Goal: Communication & Community: Ask a question

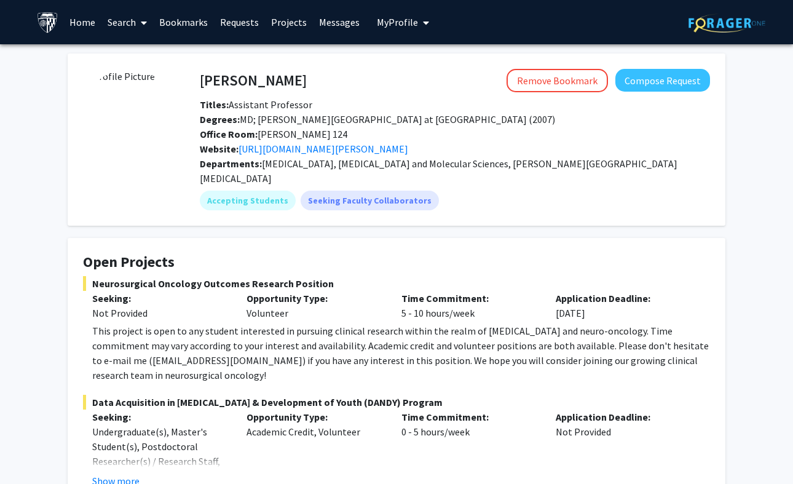
scroll to position [56, 0]
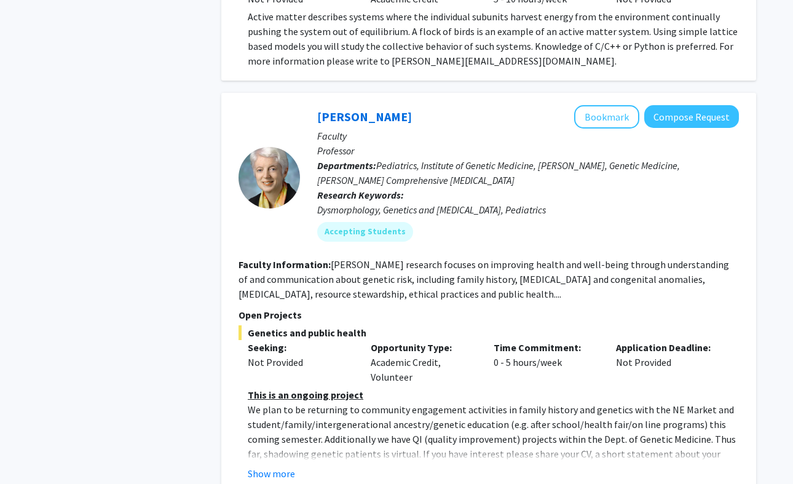
scroll to position [5902, 0]
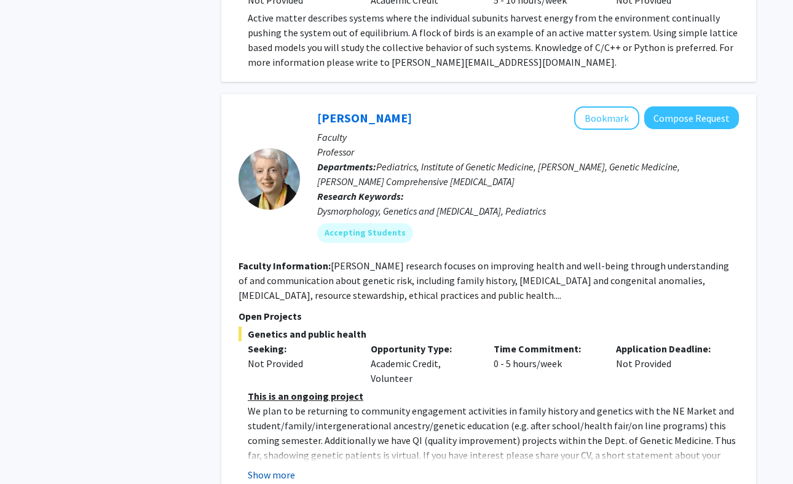
click at [263, 467] on button "Show more" at bounding box center [271, 474] width 47 height 15
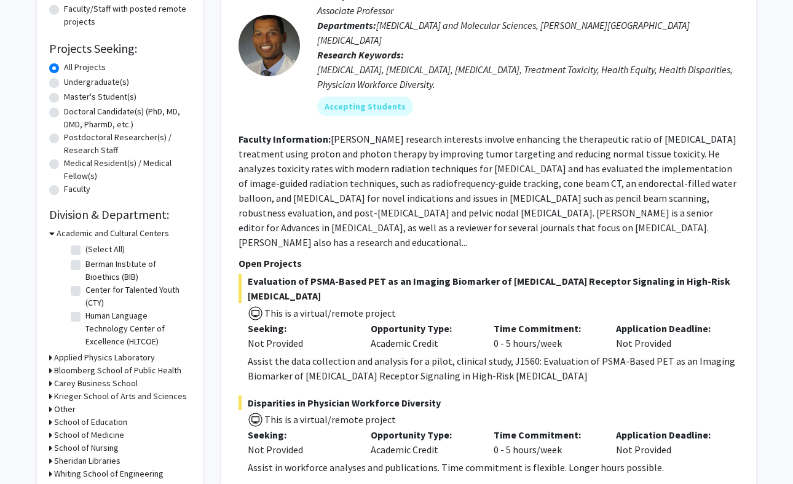
scroll to position [172, 0]
click at [64, 79] on label "Undergraduate(s)" at bounding box center [96, 81] width 65 height 13
click at [64, 79] on input "Undergraduate(s)" at bounding box center [68, 79] width 8 height 8
radio input "true"
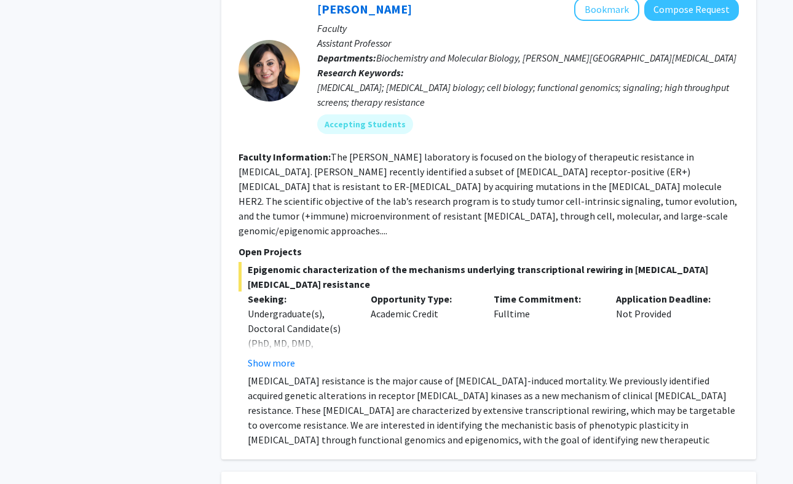
scroll to position [3792, 0]
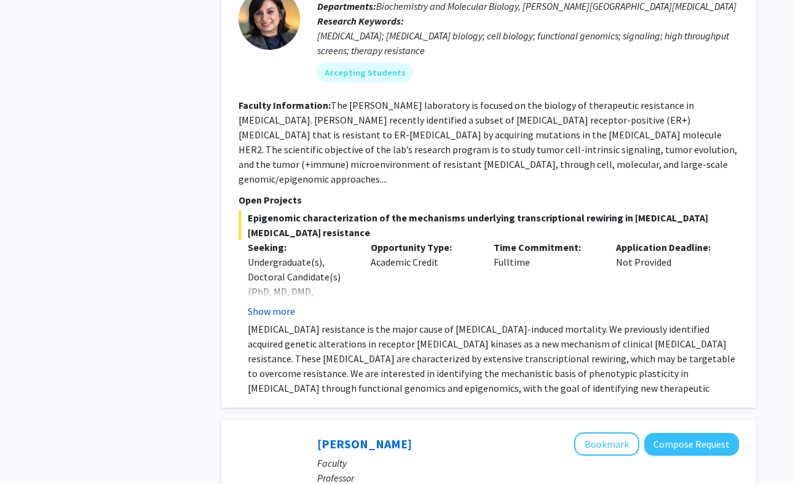
click at [269, 304] on button "Show more" at bounding box center [271, 311] width 47 height 15
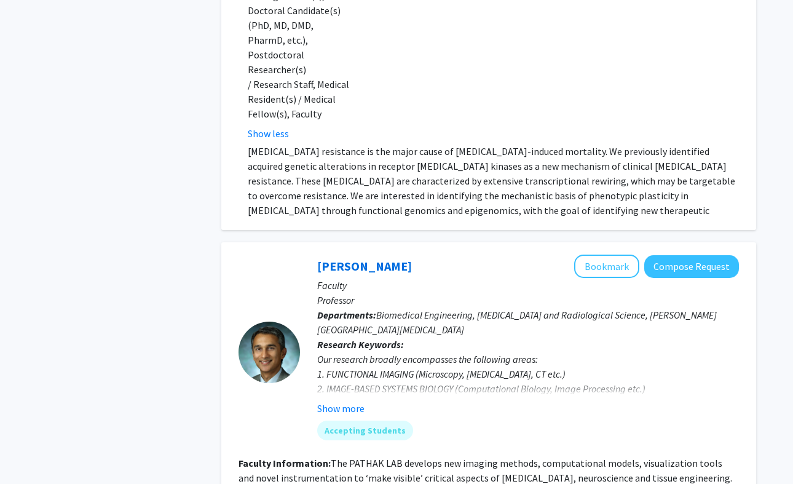
scroll to position [4073, 0]
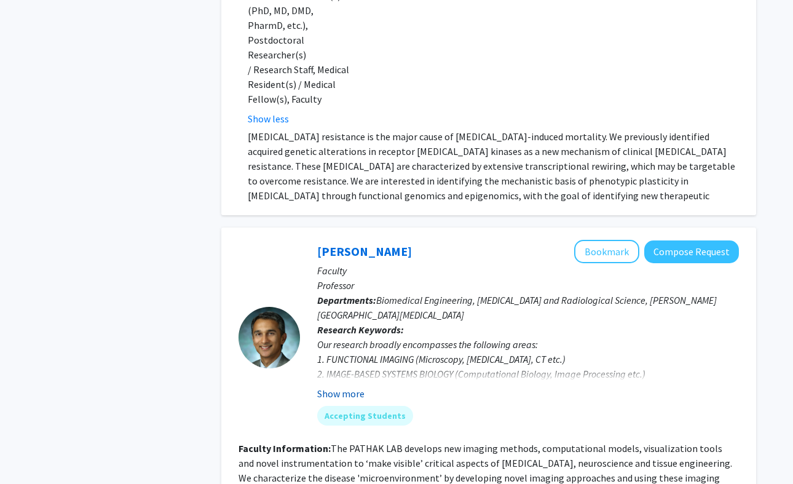
click at [352, 386] on button "Show more" at bounding box center [340, 393] width 47 height 15
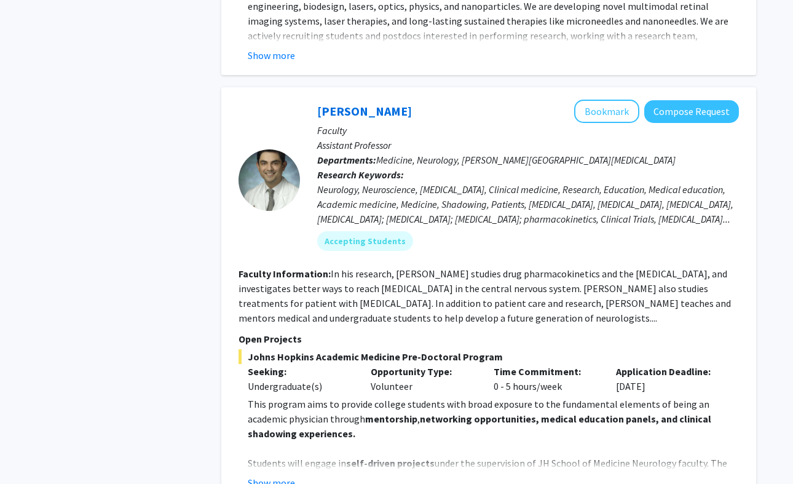
scroll to position [5320, 0]
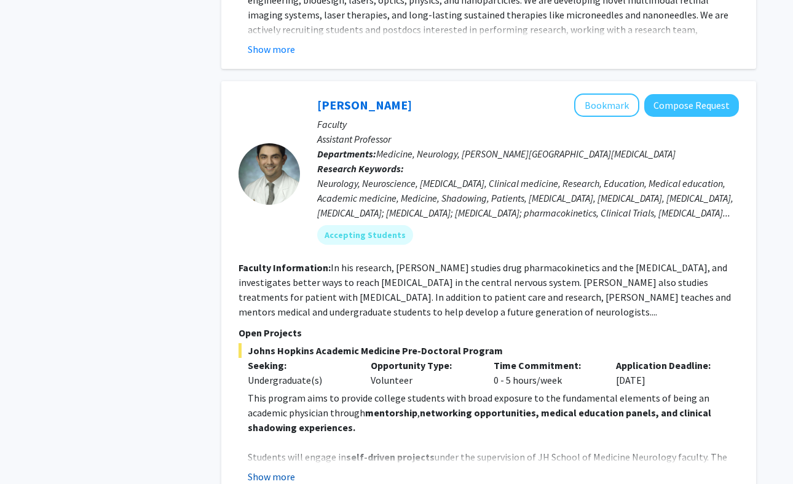
click at [266, 469] on button "Show more" at bounding box center [271, 476] width 47 height 15
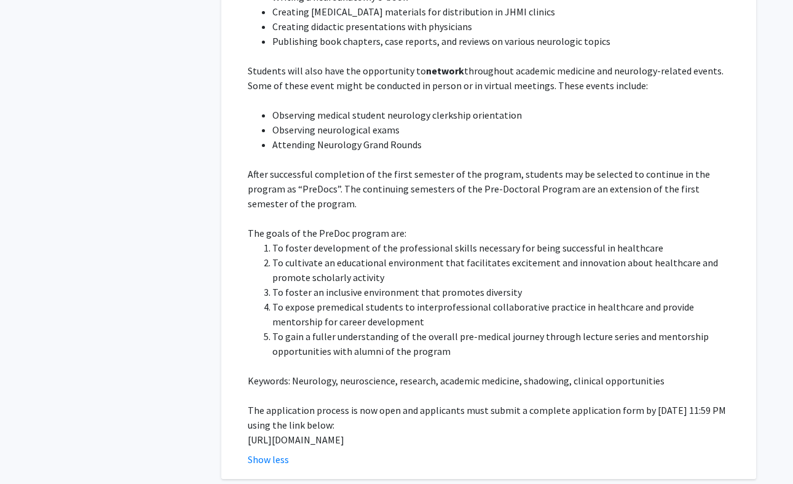
scroll to position [5853, 0]
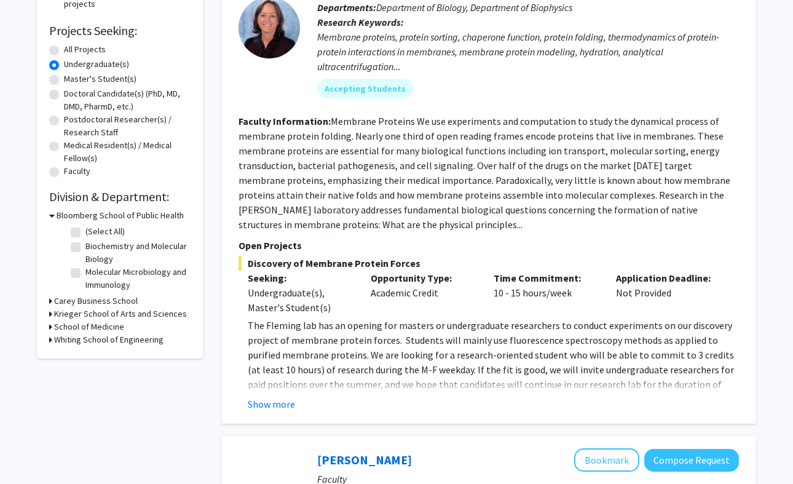
scroll to position [189, 0]
click at [289, 407] on button "Show more" at bounding box center [271, 404] width 47 height 15
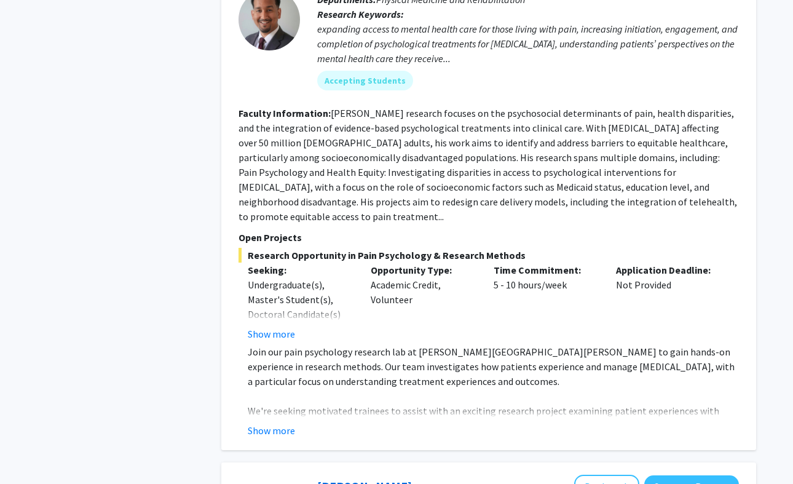
scroll to position [871, 0]
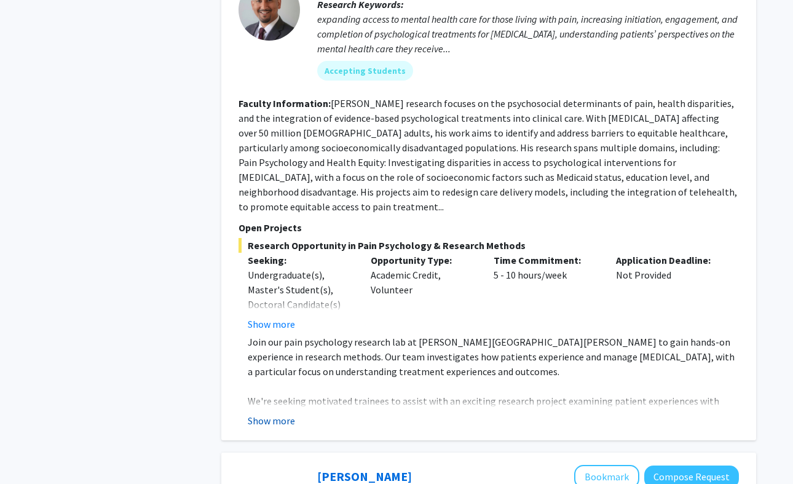
click at [282, 413] on button "Show more" at bounding box center [271, 420] width 47 height 15
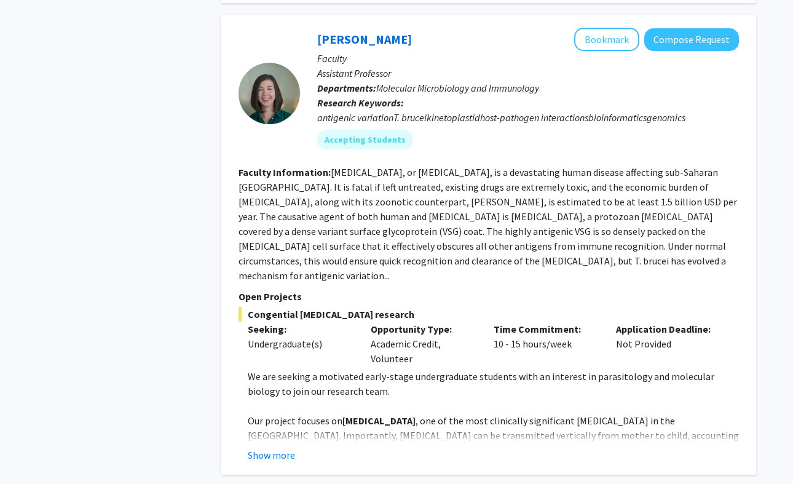
scroll to position [1530, 0]
click at [279, 447] on button "Show more" at bounding box center [271, 454] width 47 height 15
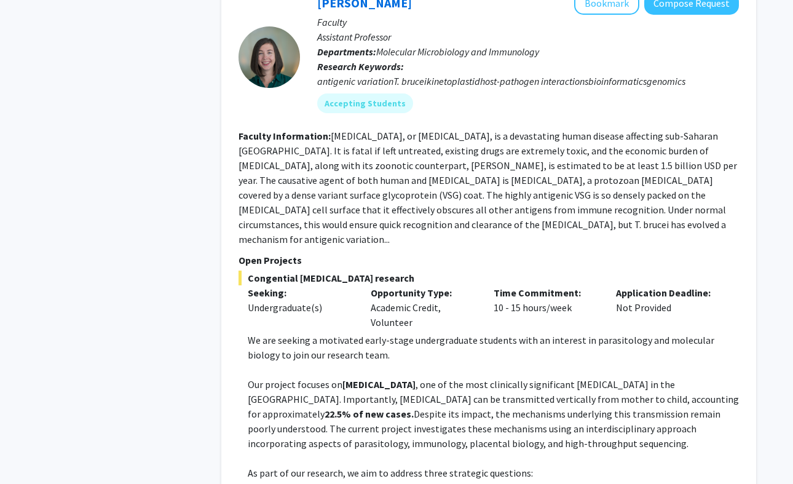
scroll to position [1509, 0]
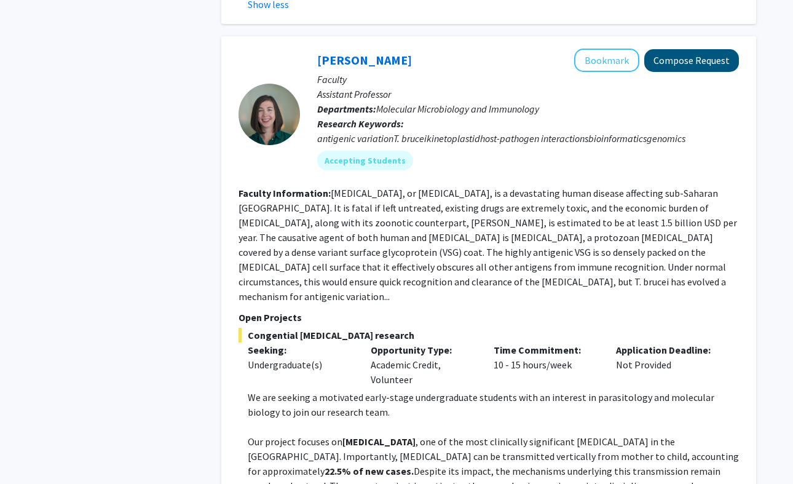
click at [673, 49] on button "Compose Request" at bounding box center [692, 60] width 95 height 23
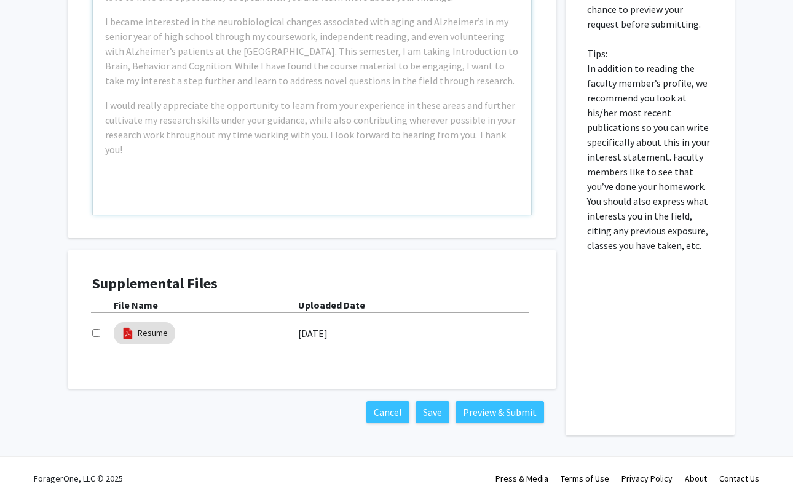
scroll to position [515, 0]
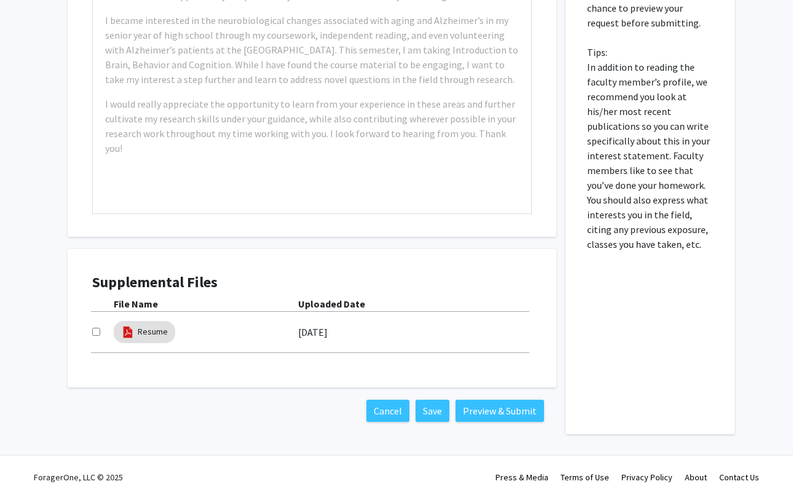
click at [100, 334] on div at bounding box center [103, 332] width 22 height 15
click at [98, 334] on input "checkbox" at bounding box center [96, 332] width 8 height 8
checkbox input "true"
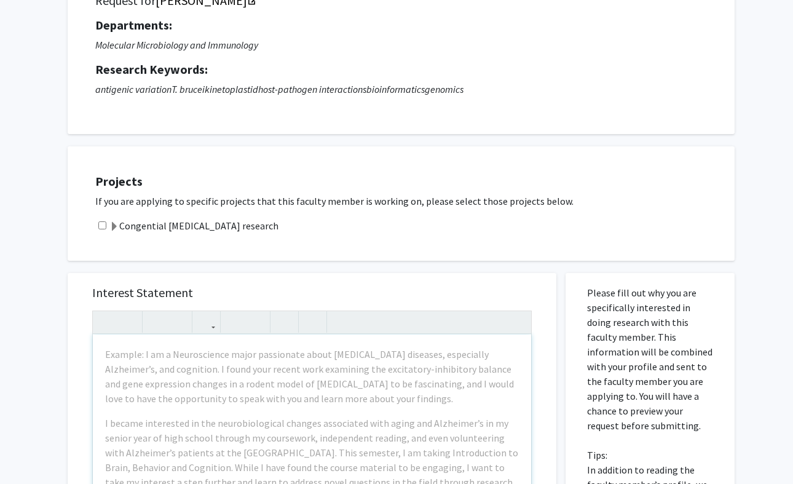
scroll to position [111, 0]
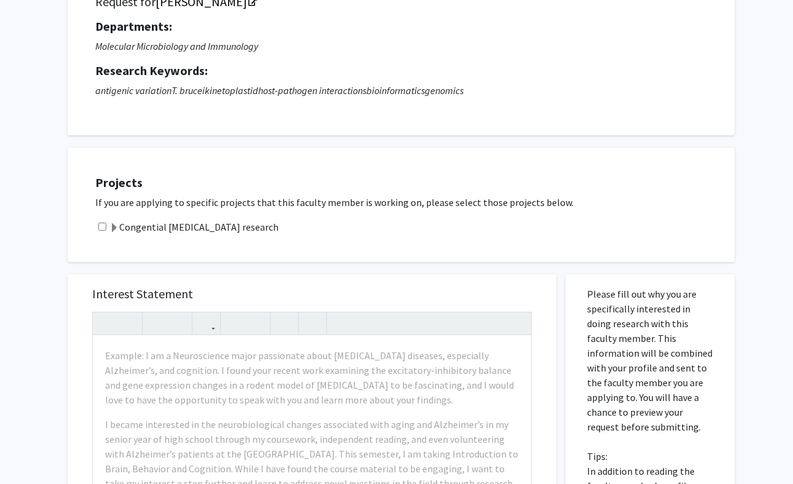
click at [105, 231] on input "checkbox" at bounding box center [102, 227] width 8 height 8
checkbox input "true"
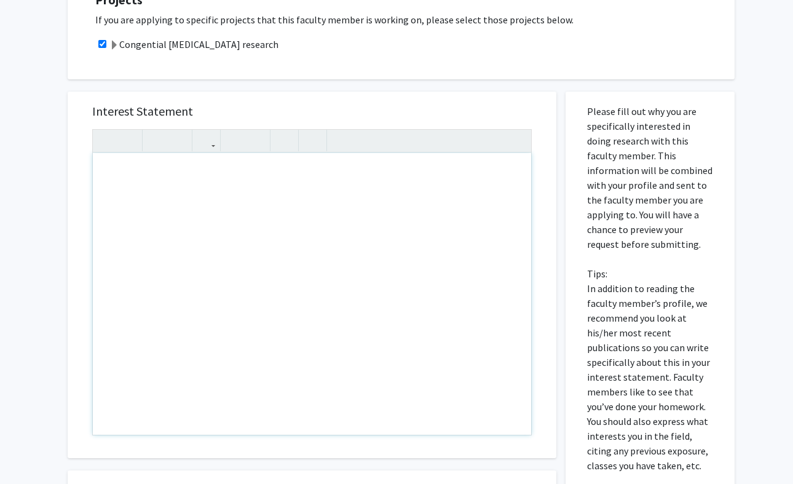
scroll to position [290, 0]
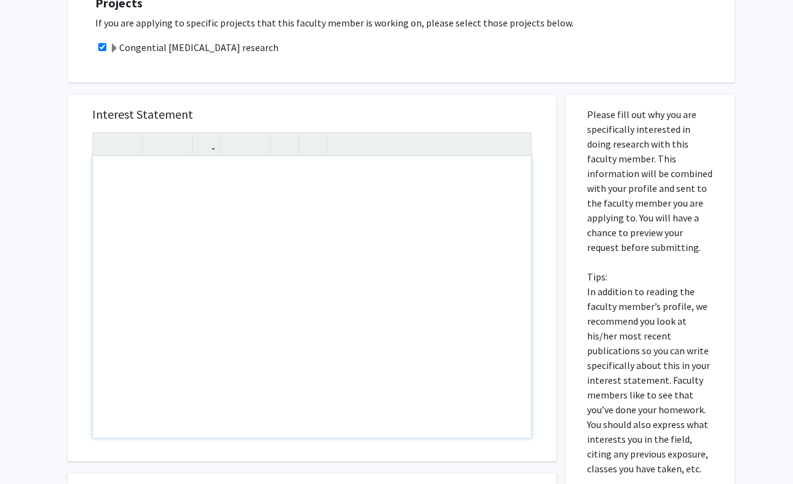
click at [203, 199] on div "Note to users with screen readers: Please press Alt+0 or Option+0 to deactivate…" at bounding box center [312, 297] width 439 height 282
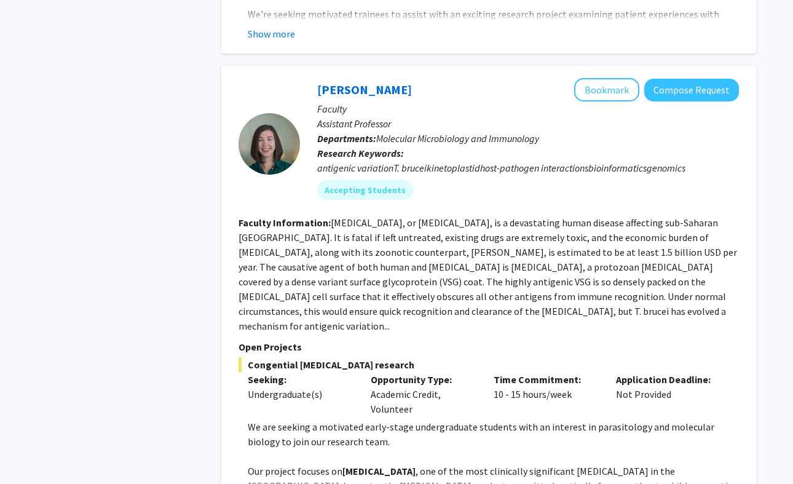
scroll to position [1103, 0]
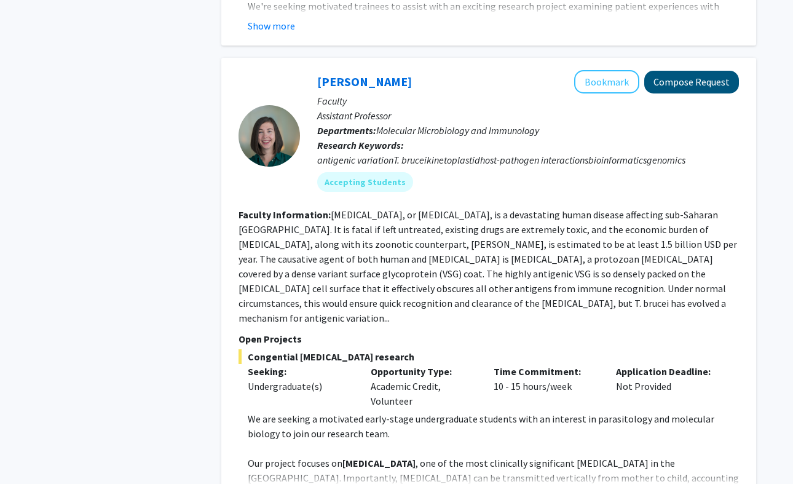
click at [707, 76] on button "Compose Request" at bounding box center [692, 82] width 95 height 23
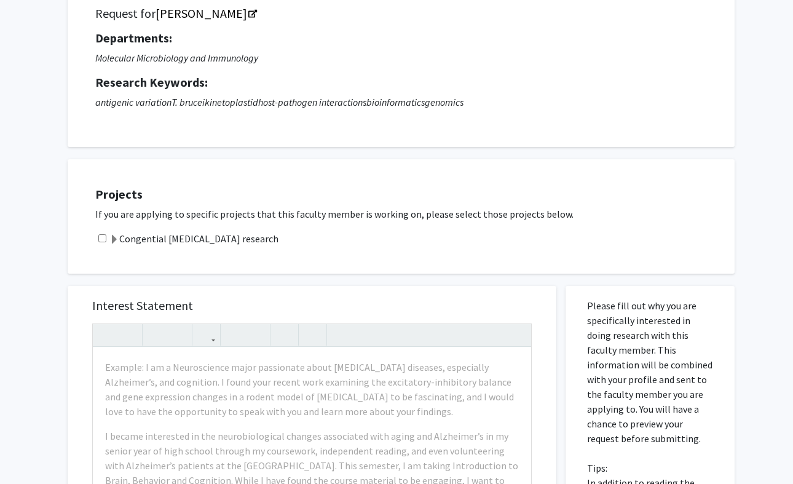
scroll to position [151, 0]
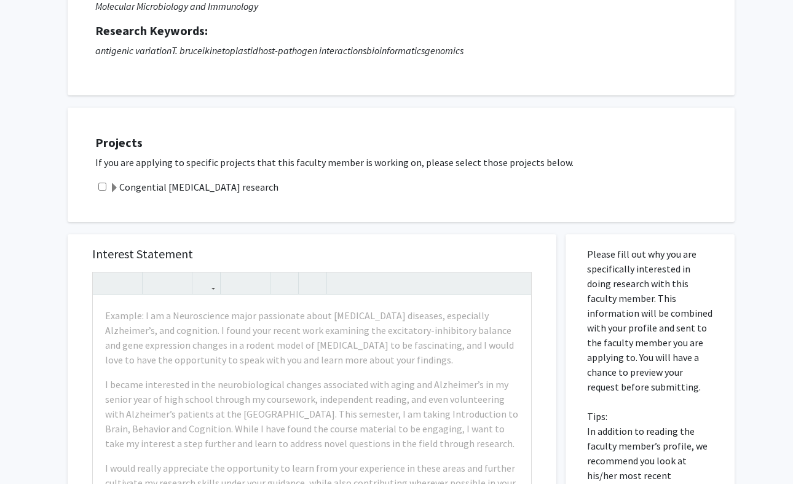
click at [105, 188] on input "checkbox" at bounding box center [102, 187] width 8 height 8
checkbox input "true"
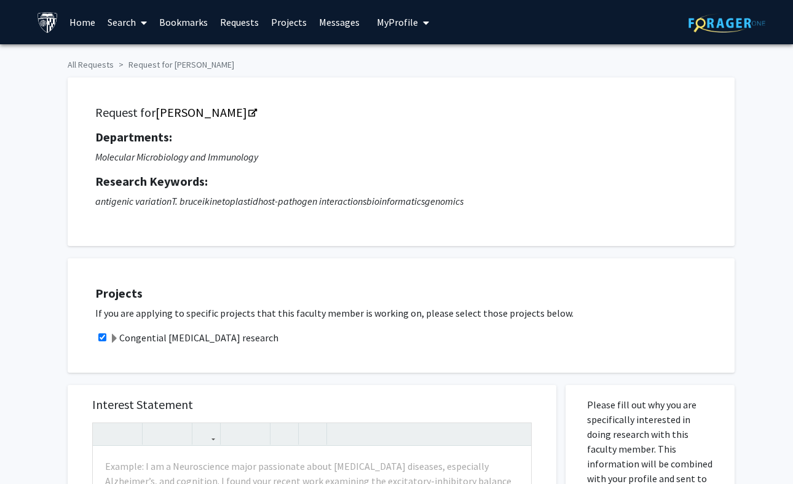
scroll to position [0, 0]
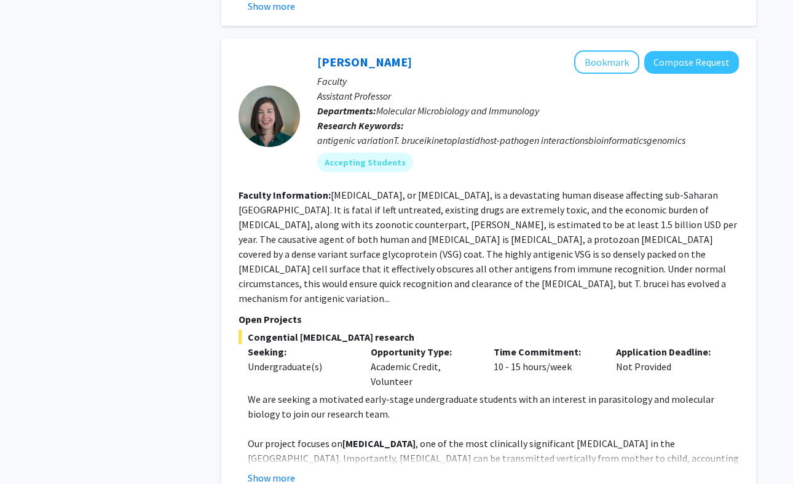
scroll to position [1122, 0]
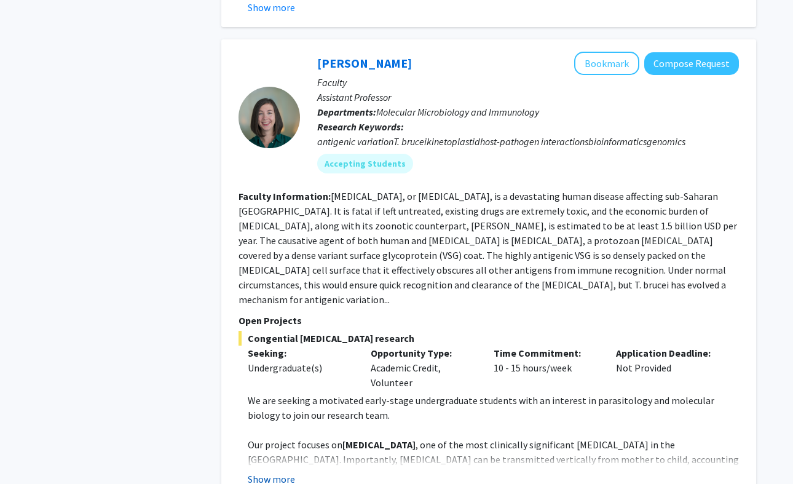
click at [279, 472] on button "Show more" at bounding box center [271, 479] width 47 height 15
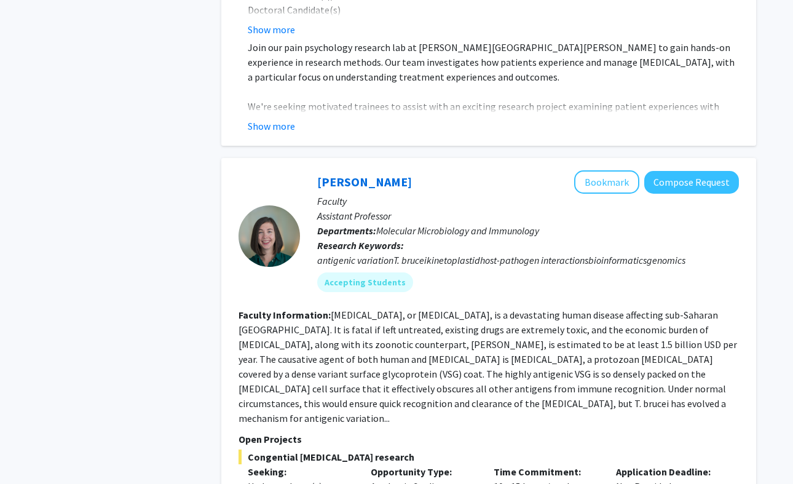
scroll to position [907, 0]
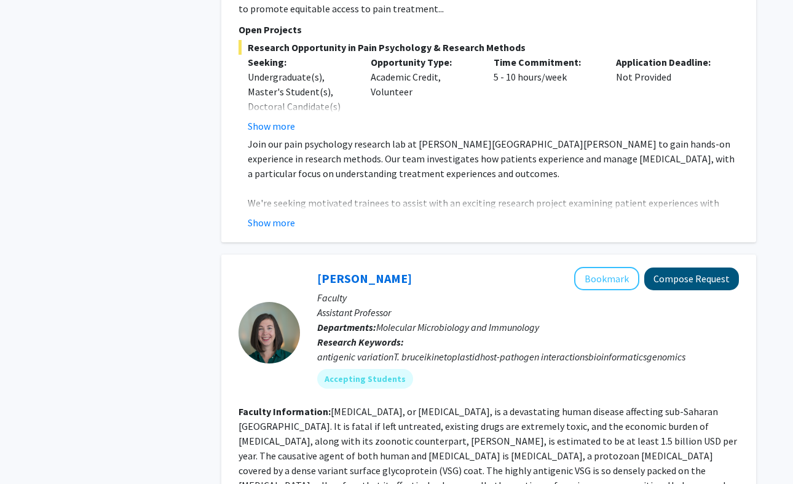
click at [669, 268] on button "Compose Request" at bounding box center [692, 279] width 95 height 23
